Goal: Task Accomplishment & Management: Complete application form

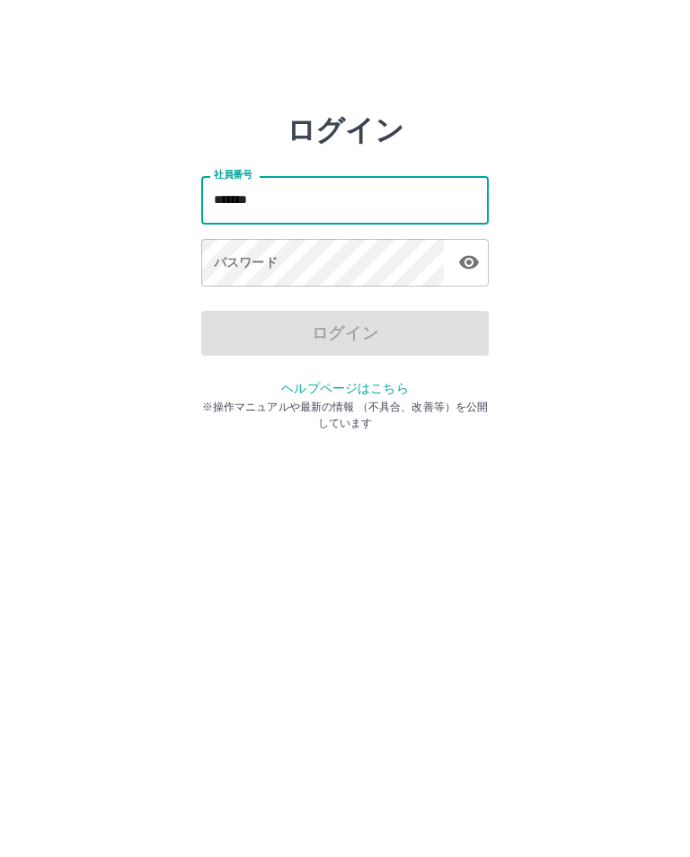
type input "*******"
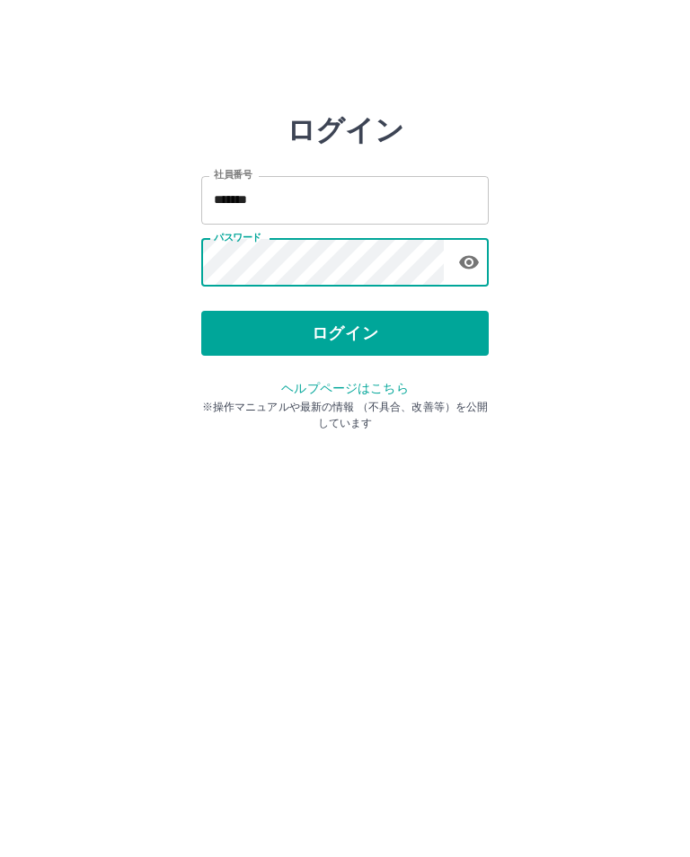
click at [295, 333] on button "ログイン" at bounding box center [344, 333] width 287 height 45
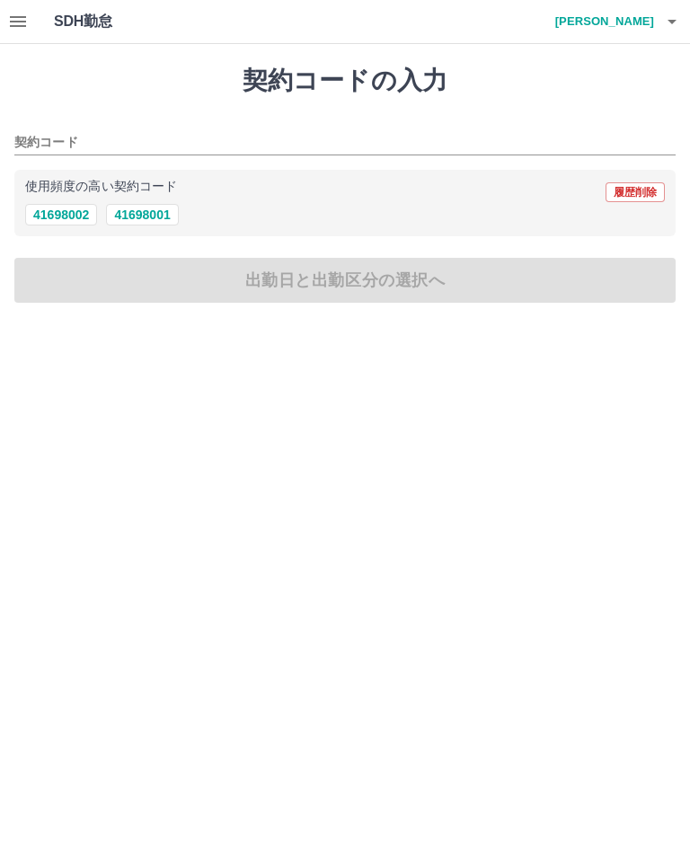
click at [148, 205] on button "41698001" at bounding box center [142, 215] width 72 height 22
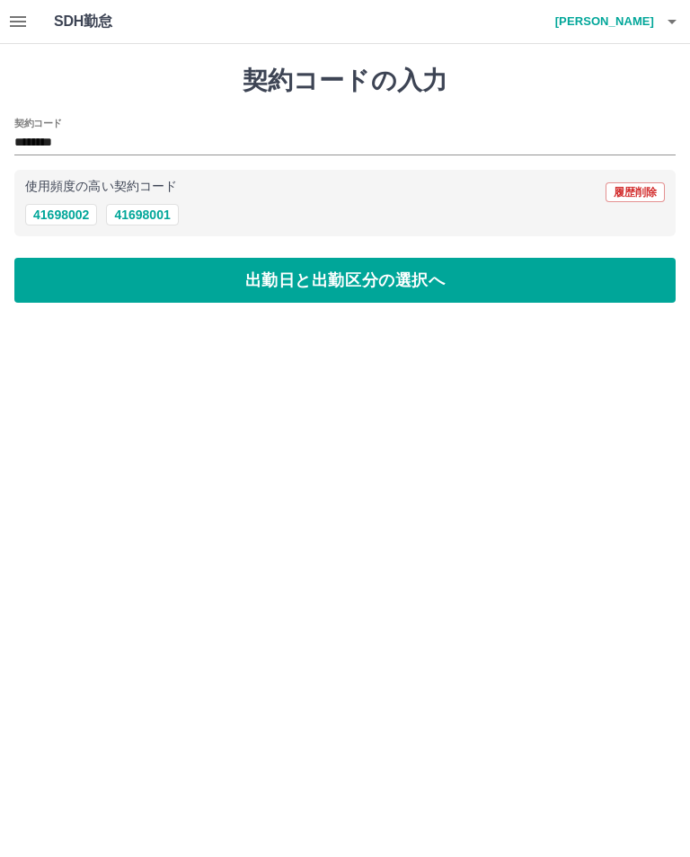
type input "********"
click at [209, 286] on button "出勤日と出勤区分の選択へ" at bounding box center [344, 280] width 661 height 45
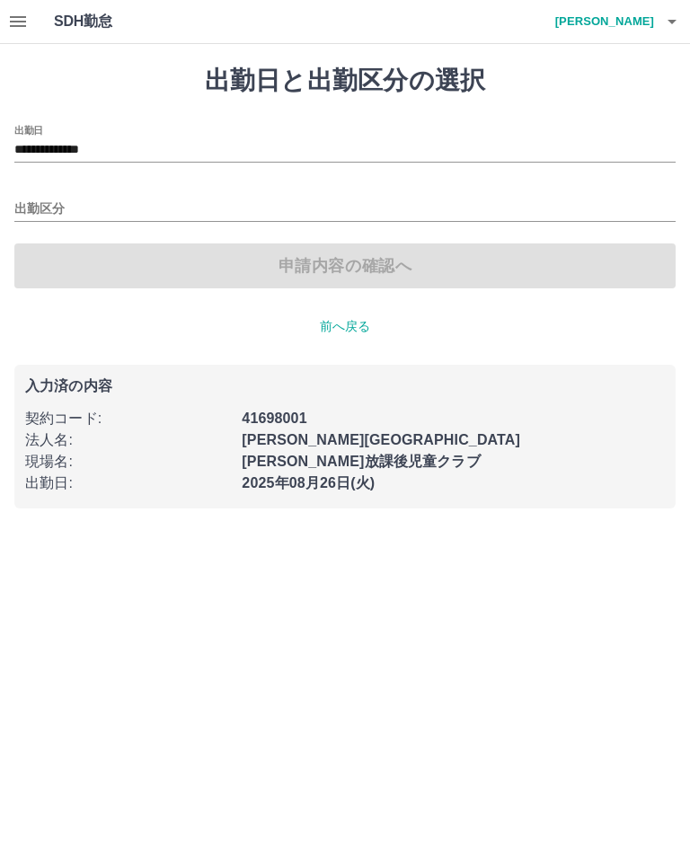
click at [22, 194] on div "出勤区分" at bounding box center [344, 203] width 661 height 38
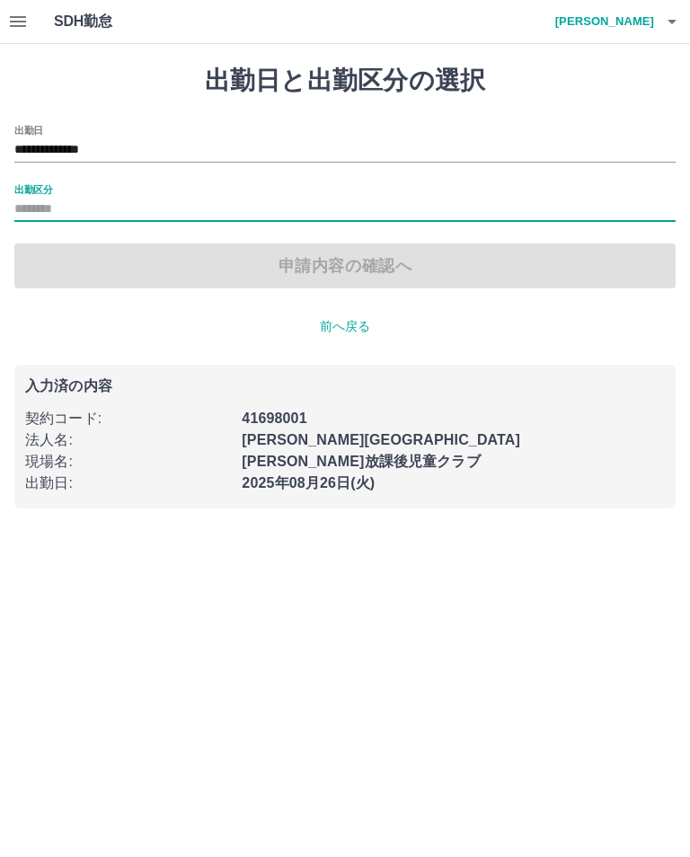
click at [29, 189] on label "出勤区分" at bounding box center [33, 188] width 38 height 13
click at [29, 198] on input "出勤区分" at bounding box center [344, 209] width 661 height 22
click at [25, 188] on label "出勤区分" at bounding box center [33, 188] width 38 height 13
click at [25, 198] on input "出勤区分" at bounding box center [344, 209] width 661 height 22
click at [23, 200] on input "出勤区分" at bounding box center [344, 209] width 661 height 22
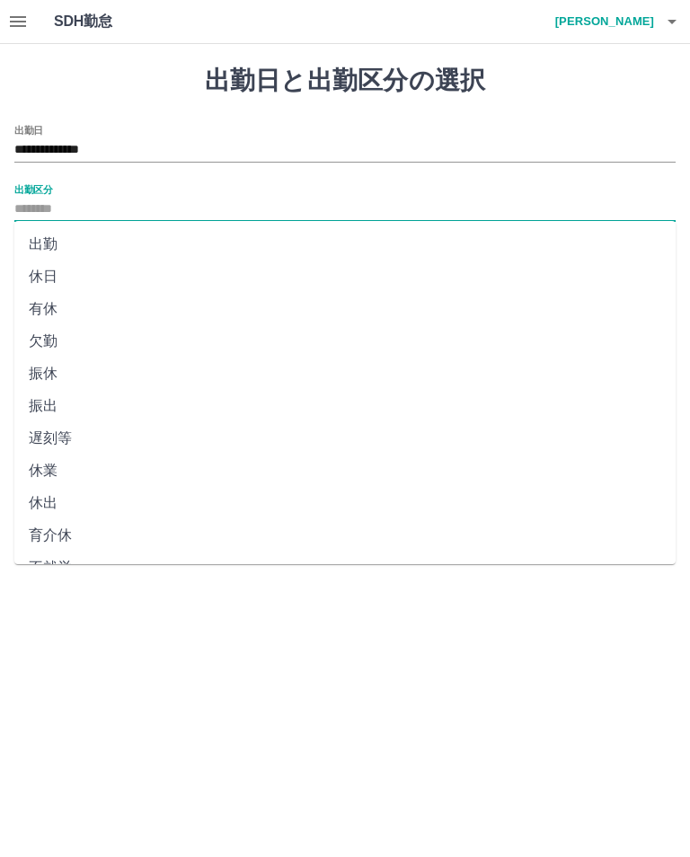
click at [22, 199] on input "出勤区分" at bounding box center [344, 209] width 661 height 22
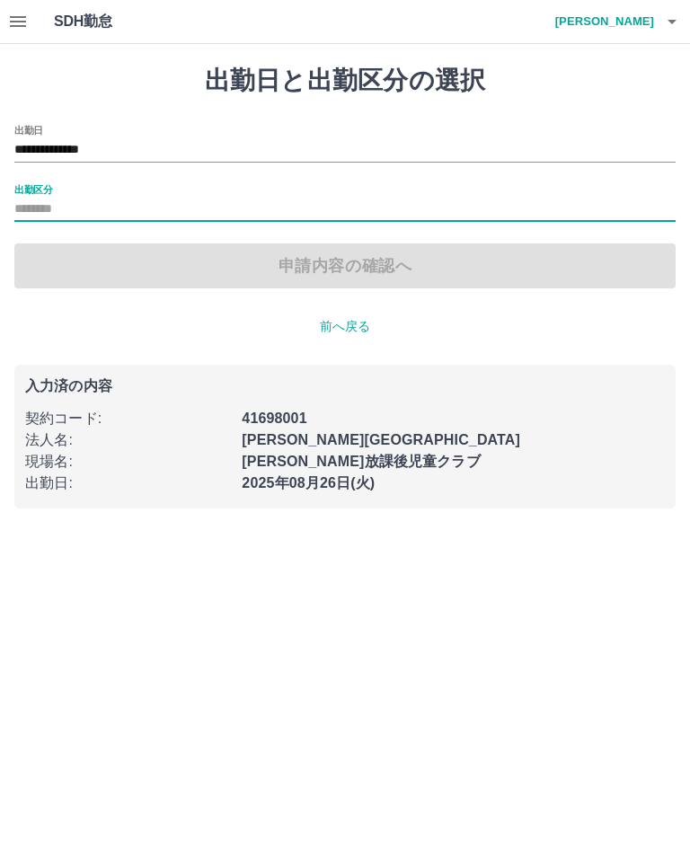
click at [26, 194] on label "出勤区分" at bounding box center [33, 188] width 38 height 13
click at [26, 198] on input "出勤区分" at bounding box center [344, 209] width 661 height 22
click at [20, 192] on label "出勤区分" at bounding box center [33, 188] width 38 height 13
click at [20, 198] on input "出勤区分" at bounding box center [344, 209] width 661 height 22
click at [29, 191] on label "出勤区分" at bounding box center [33, 188] width 38 height 13
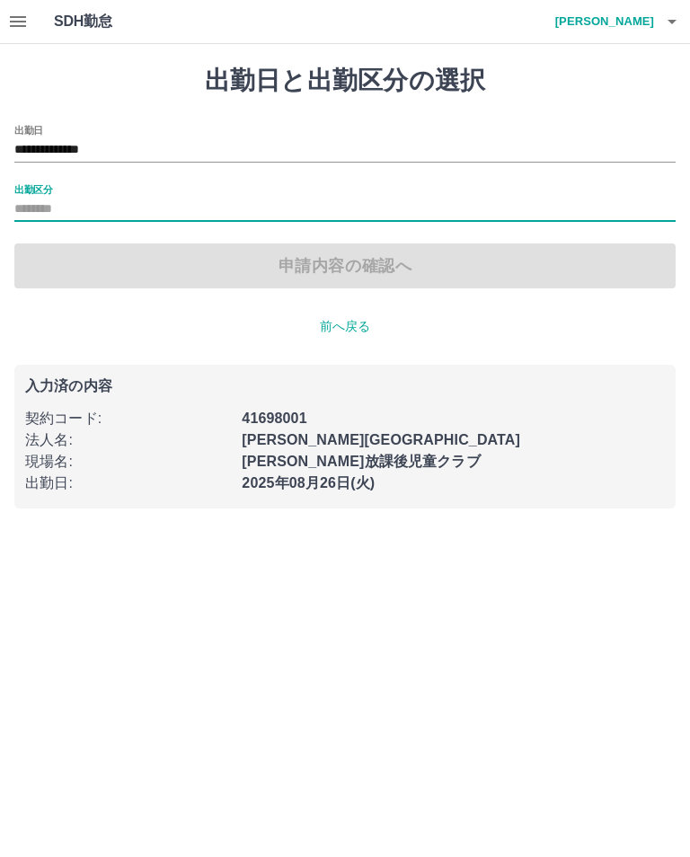
click at [29, 198] on input "出勤区分" at bounding box center [344, 209] width 661 height 22
click at [34, 187] on label "出勤区分" at bounding box center [33, 188] width 38 height 13
click at [34, 198] on input "出勤区分" at bounding box center [344, 209] width 661 height 22
click at [17, 190] on label "出勤区分" at bounding box center [33, 188] width 38 height 13
click at [17, 198] on input "出勤区分" at bounding box center [344, 209] width 661 height 22
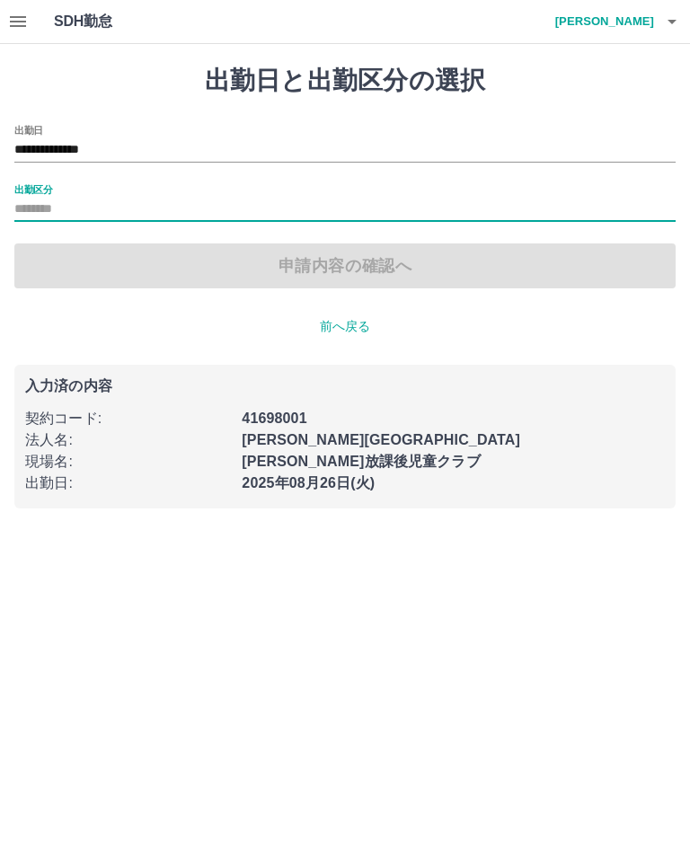
click at [16, 190] on label "出勤区分" at bounding box center [33, 188] width 38 height 13
click at [16, 198] on input "出勤区分" at bounding box center [344, 209] width 661 height 22
click at [14, 188] on label "出勤区分" at bounding box center [33, 188] width 38 height 13
click at [14, 198] on input "出勤区分" at bounding box center [344, 209] width 661 height 22
click at [23, 198] on input "出勤区分" at bounding box center [344, 209] width 661 height 22
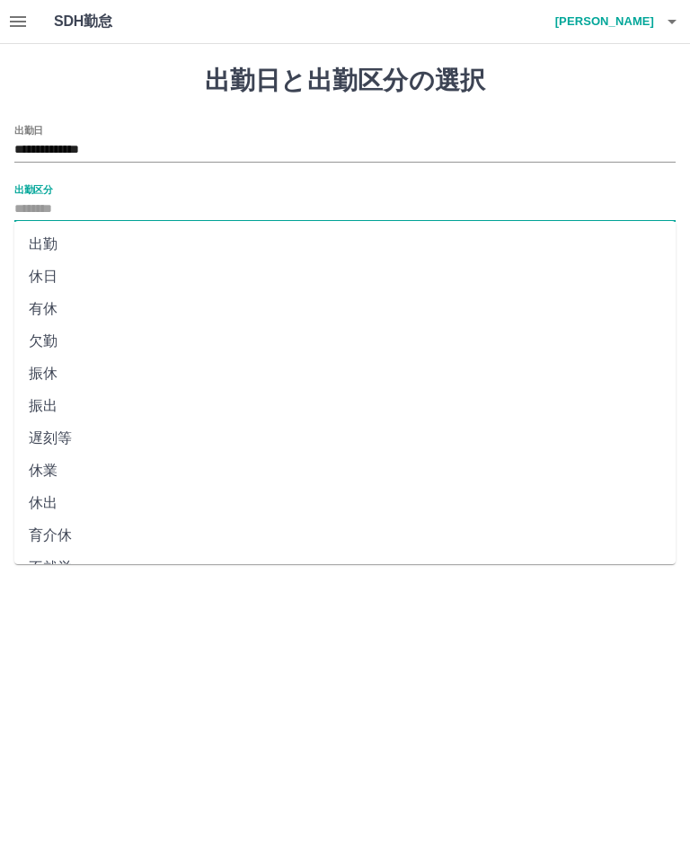
click at [47, 231] on li "出勤" at bounding box center [344, 244] width 661 height 32
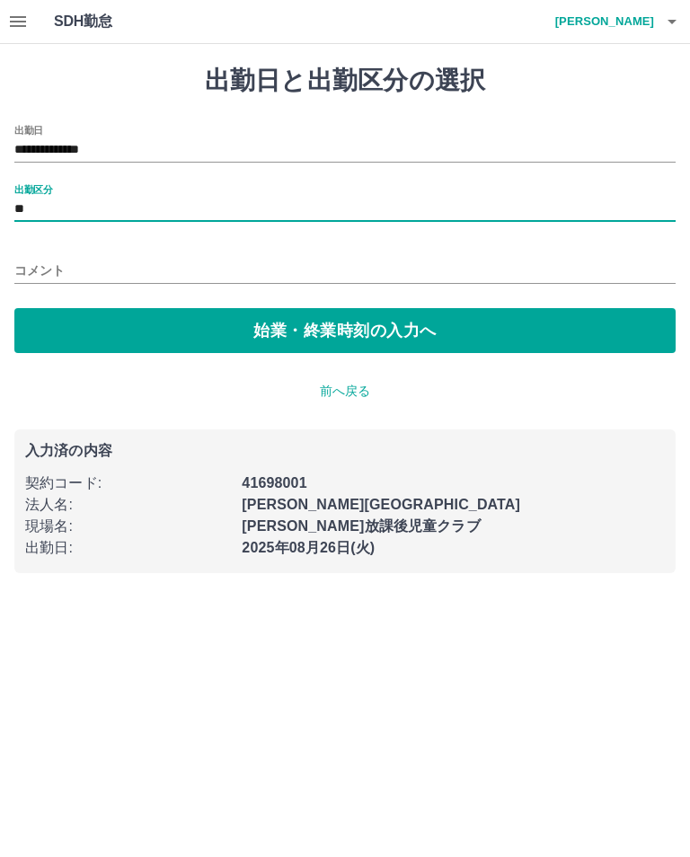
type input "**"
click at [172, 338] on button "始業・終業時刻の入力へ" at bounding box center [344, 330] width 661 height 45
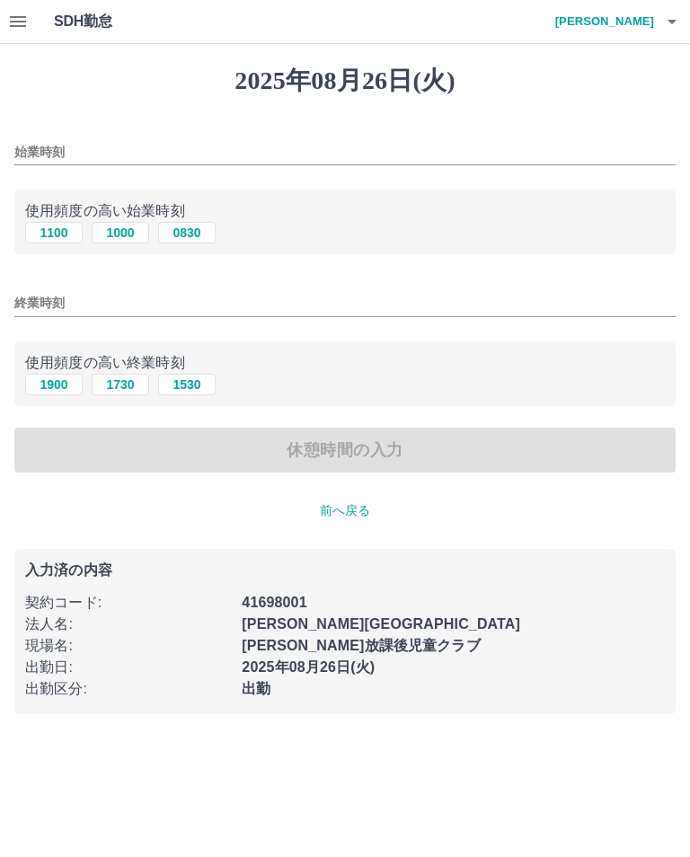
click at [46, 139] on input "始業時刻" at bounding box center [344, 152] width 661 height 26
type input "****"
click at [34, 303] on input "終業時刻" at bounding box center [344, 303] width 661 height 26
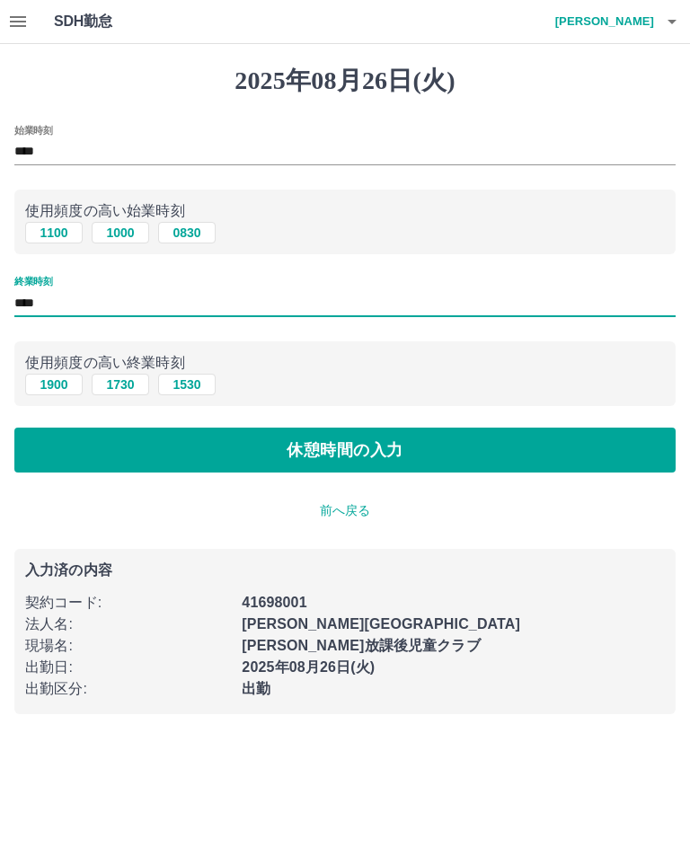
type input "****"
click at [289, 451] on button "休憩時間の入力" at bounding box center [344, 449] width 661 height 45
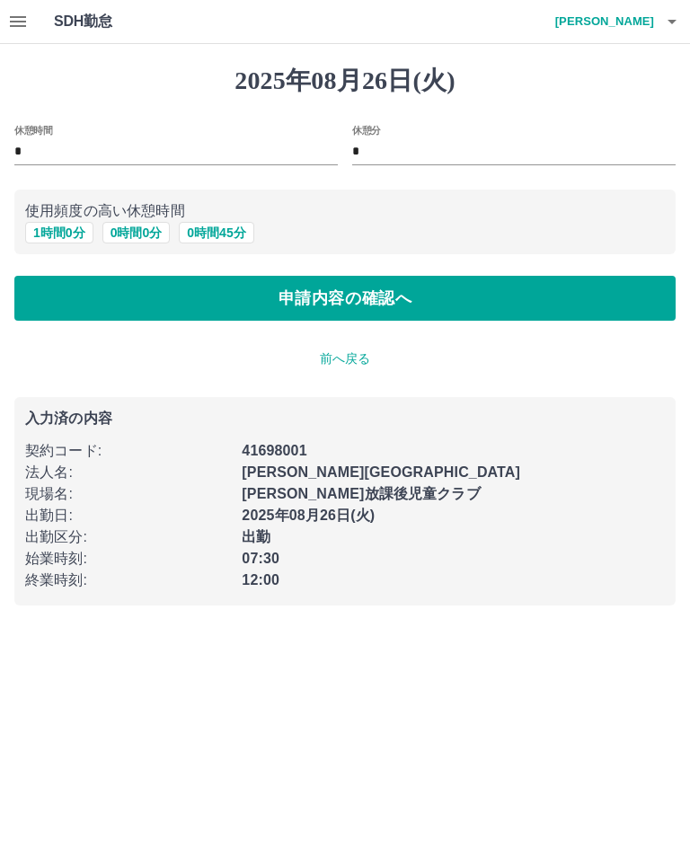
click at [312, 294] on button "申請内容の確認へ" at bounding box center [344, 298] width 661 height 45
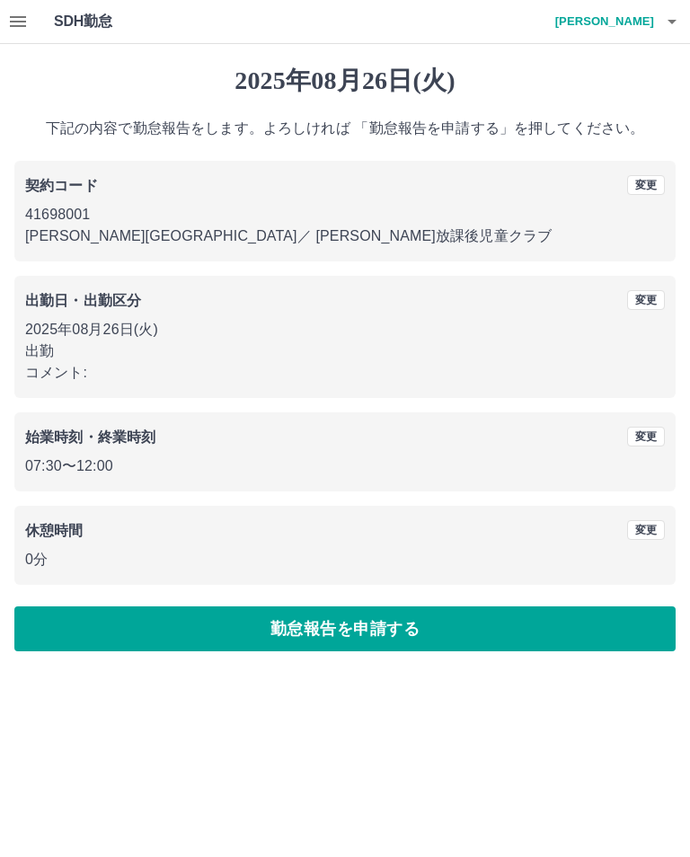
click at [178, 624] on button "勤怠報告を申請する" at bounding box center [344, 628] width 661 height 45
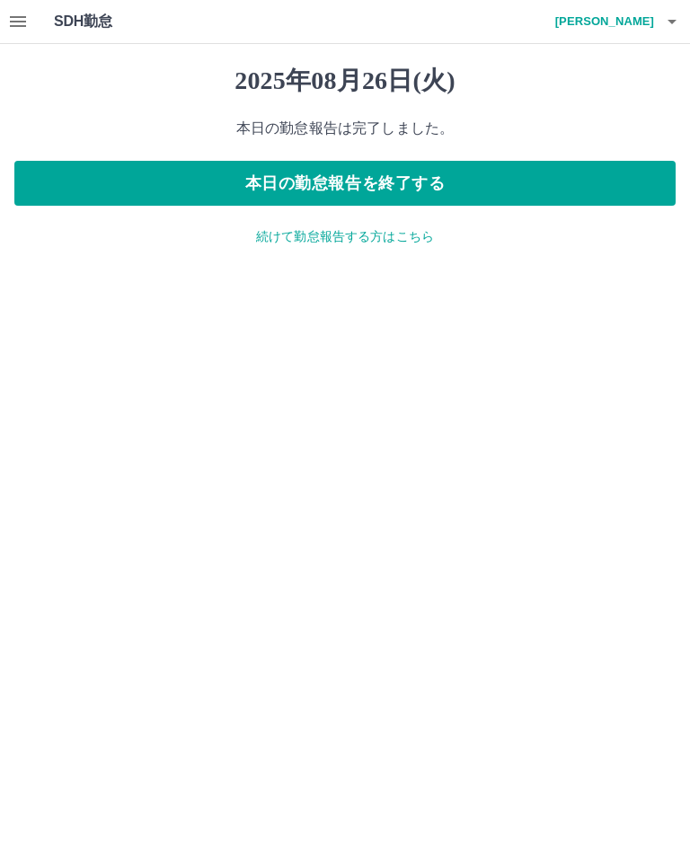
click at [503, 180] on button "本日の勤怠報告を終了する" at bounding box center [344, 183] width 661 height 45
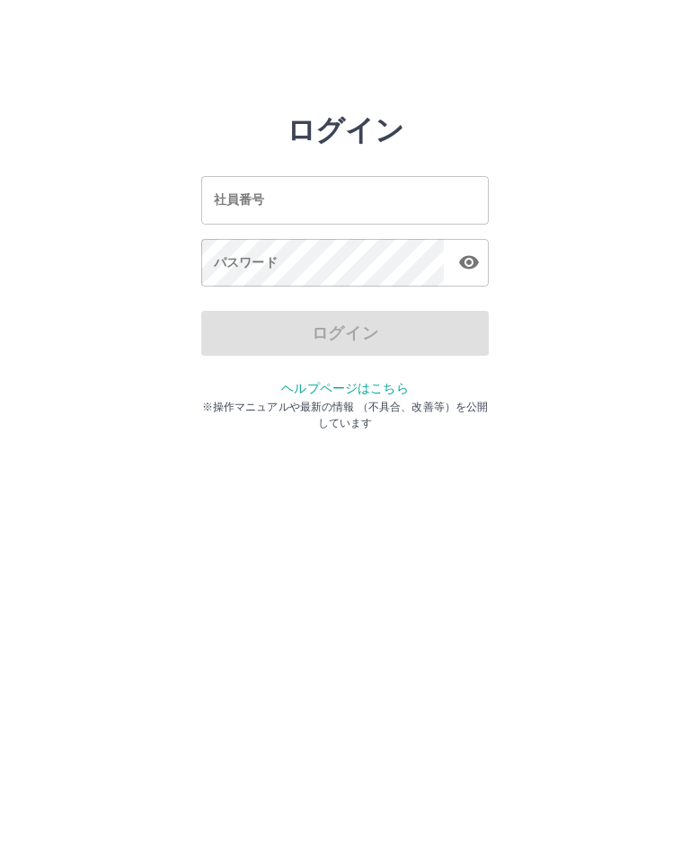
click at [365, 186] on input "社員番号" at bounding box center [344, 200] width 287 height 48
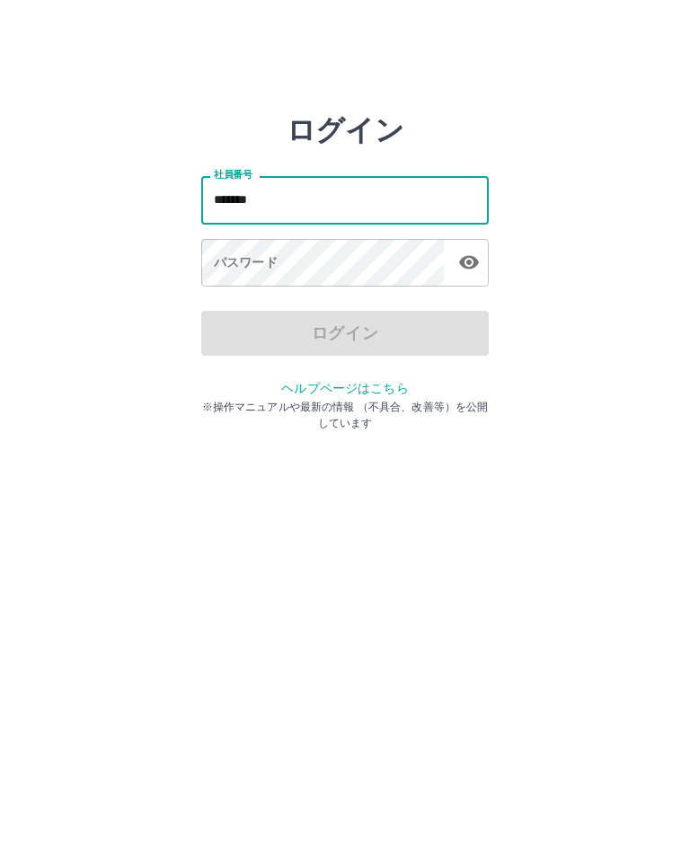
type input "*******"
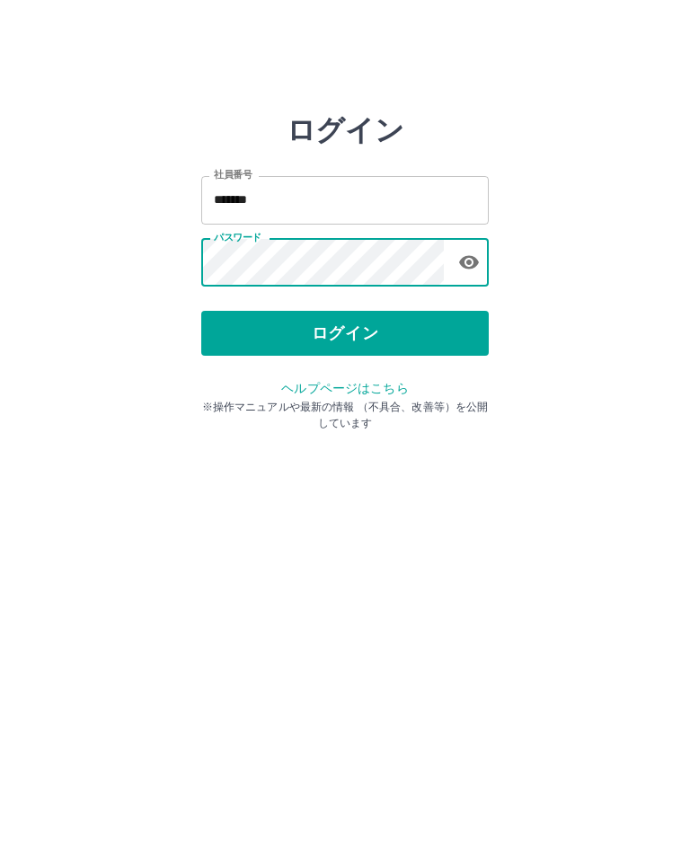
click at [409, 329] on button "ログイン" at bounding box center [344, 333] width 287 height 45
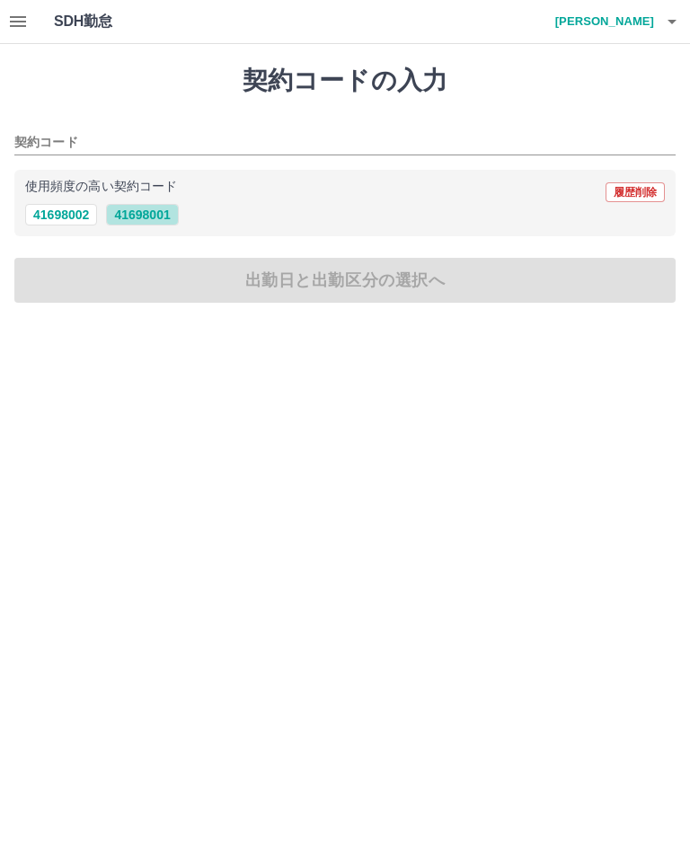
click at [145, 215] on button "41698001" at bounding box center [142, 215] width 72 height 22
type input "********"
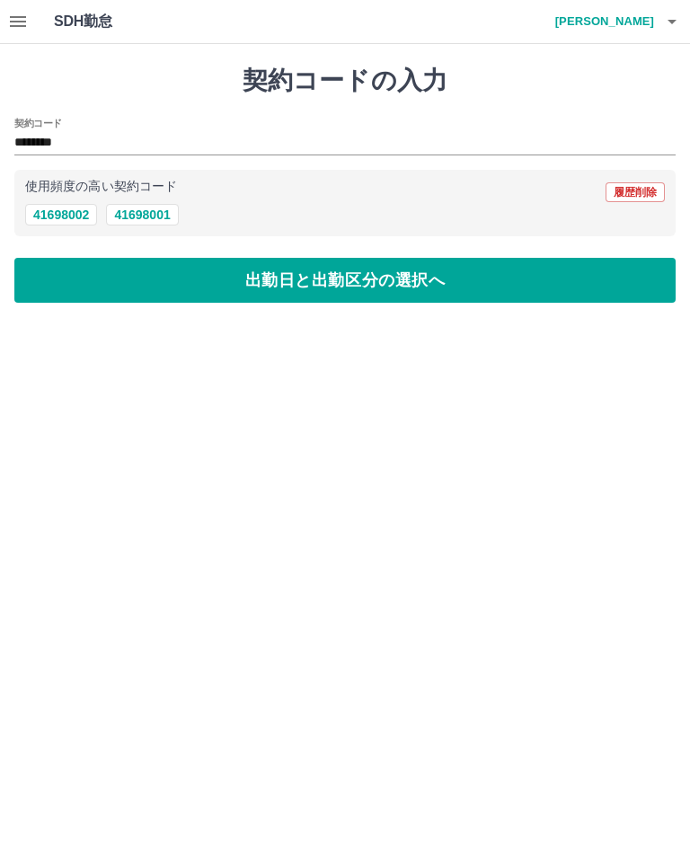
click at [477, 277] on button "出勤日と出勤区分の選択へ" at bounding box center [344, 280] width 661 height 45
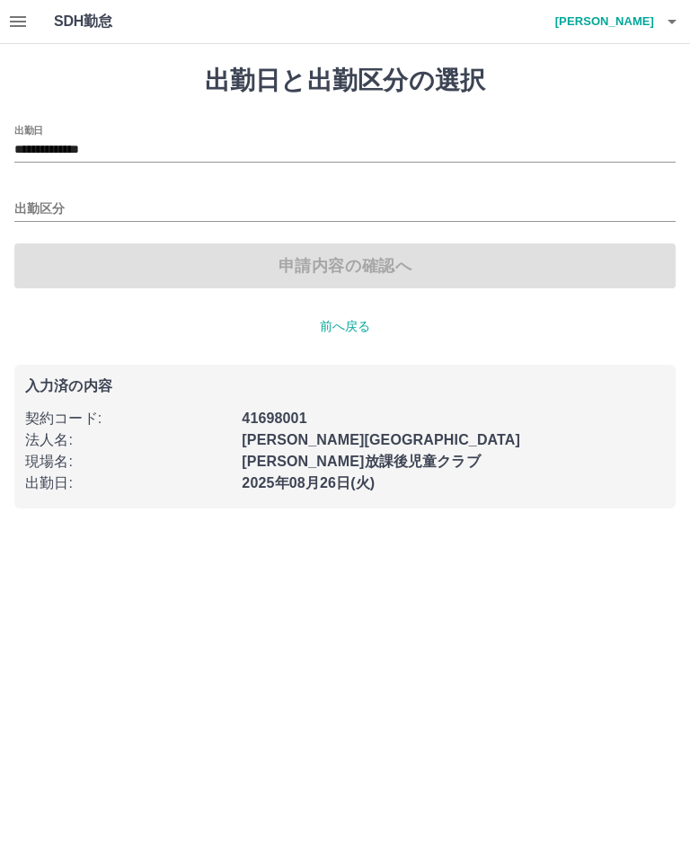
click at [45, 200] on input "出勤区分" at bounding box center [344, 209] width 661 height 22
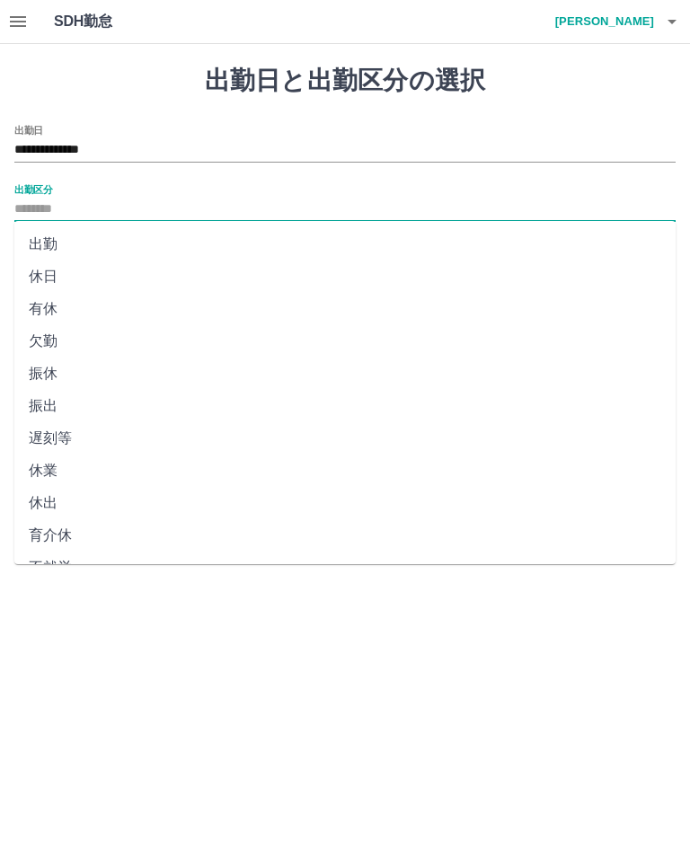
click at [51, 240] on li "出勤" at bounding box center [344, 244] width 661 height 32
type input "**"
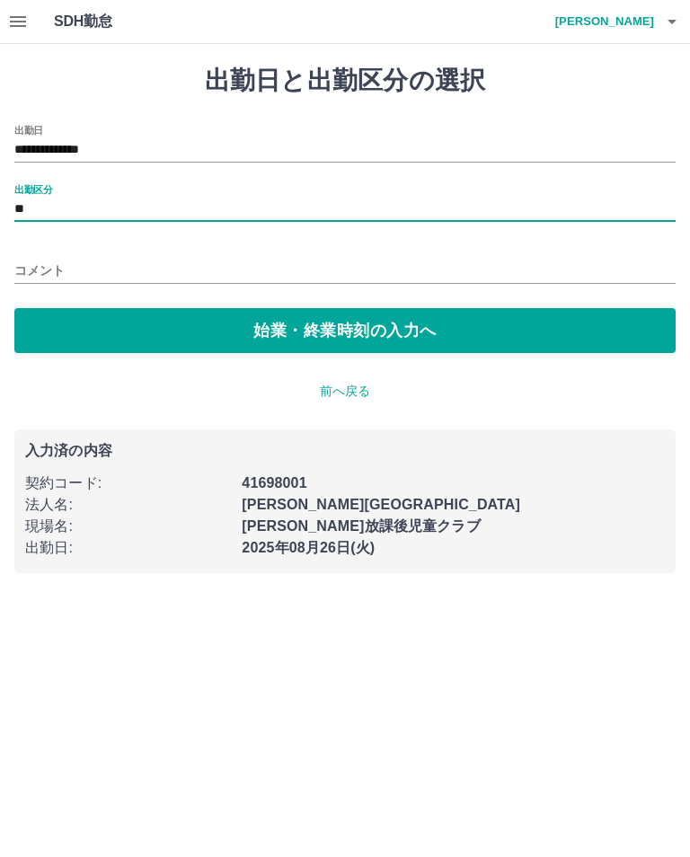
click at [347, 332] on button "始業・終業時刻の入力へ" at bounding box center [344, 330] width 661 height 45
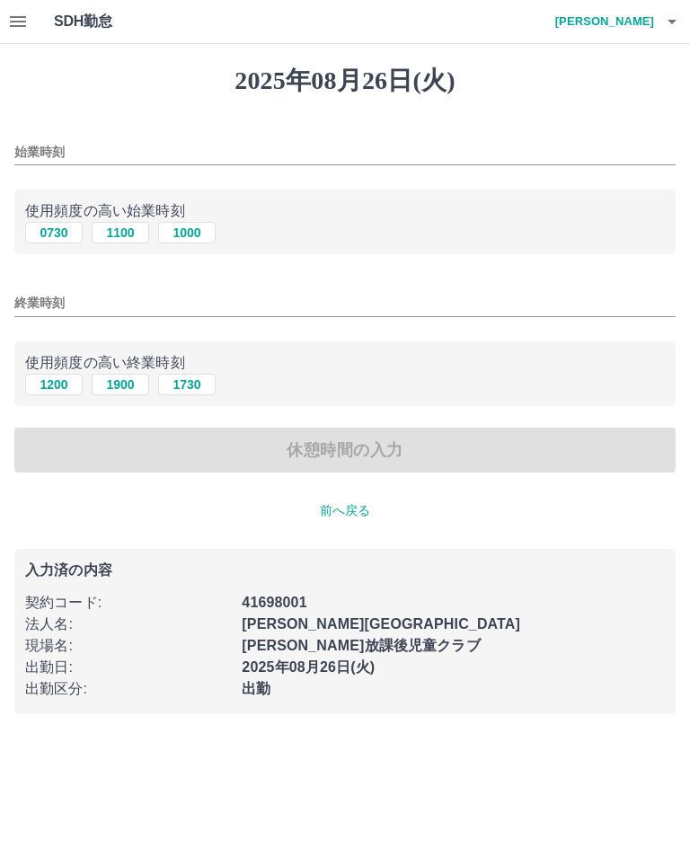
click at [51, 231] on button "0730" at bounding box center [53, 233] width 57 height 22
type input "****"
click at [40, 307] on input "終業時刻" at bounding box center [344, 303] width 661 height 26
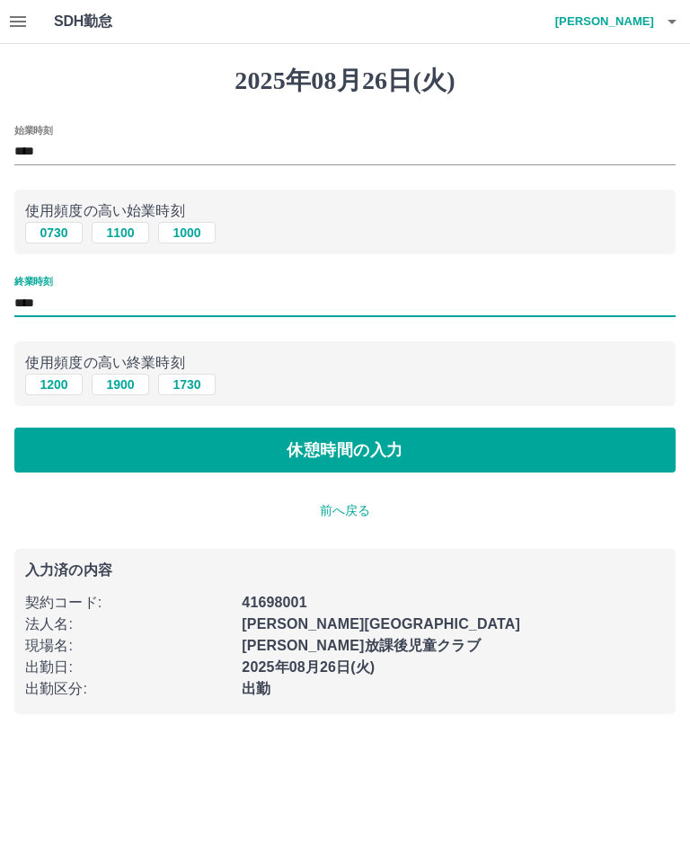
type input "****"
click at [369, 448] on button "休憩時間の入力" at bounding box center [344, 449] width 661 height 45
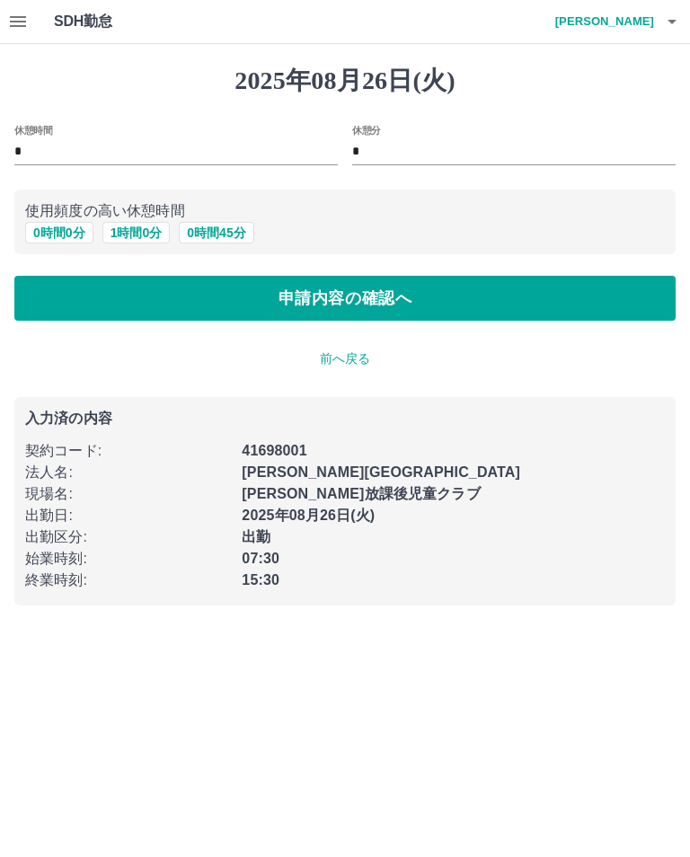
click at [141, 234] on button "1 時間 0 分" at bounding box center [136, 233] width 68 height 22
type input "*"
click at [483, 288] on button "申請内容の確認へ" at bounding box center [344, 298] width 661 height 45
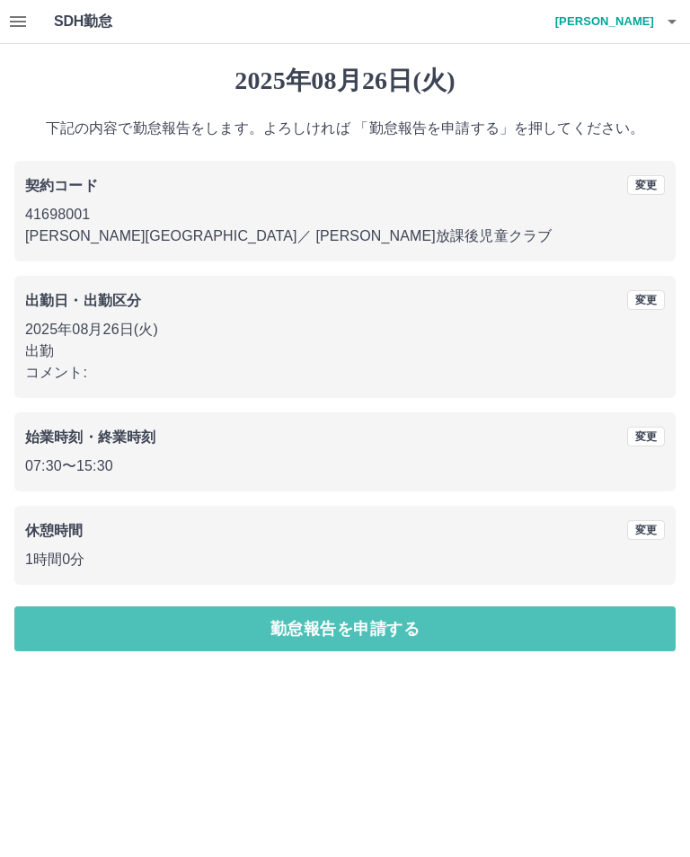
click at [436, 629] on button "勤怠報告を申請する" at bounding box center [344, 628] width 661 height 45
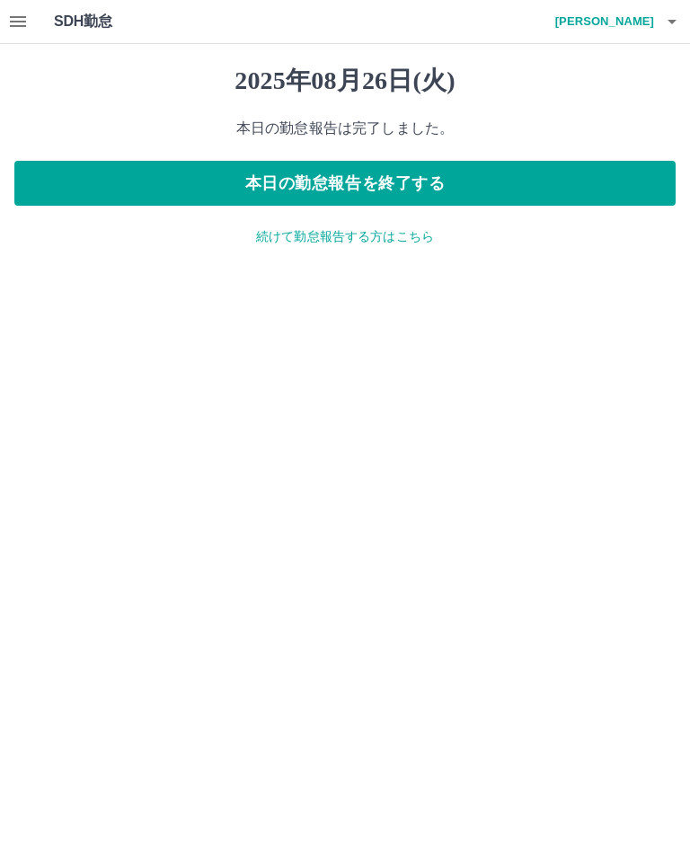
click at [481, 170] on button "本日の勤怠報告を終了する" at bounding box center [344, 183] width 661 height 45
